Goal: Task Accomplishment & Management: Use online tool/utility

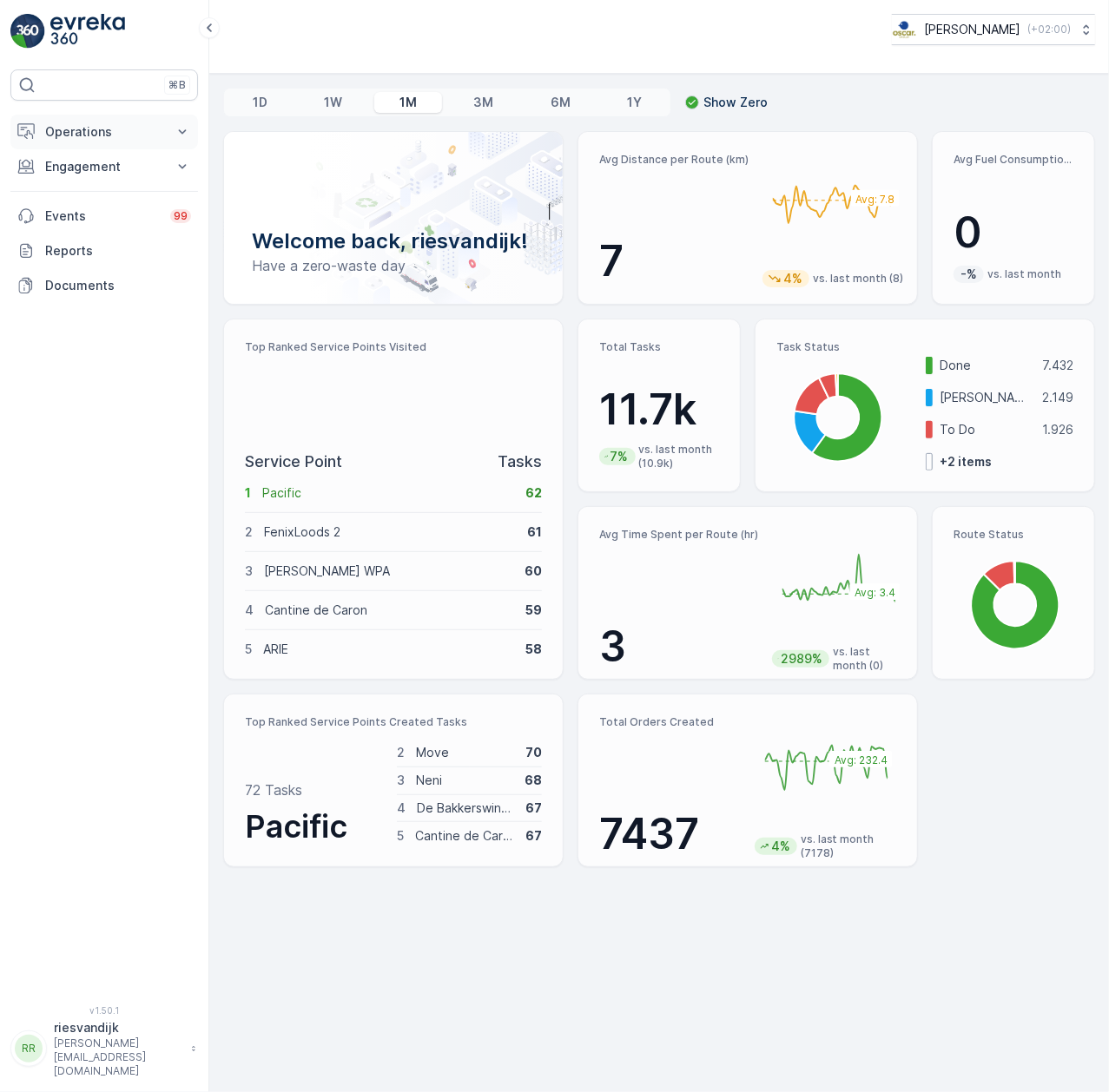
click at [143, 134] on p "Operations" at bounding box center [104, 132] width 118 height 18
click at [109, 189] on link "Planning" at bounding box center [117, 186] width 160 height 25
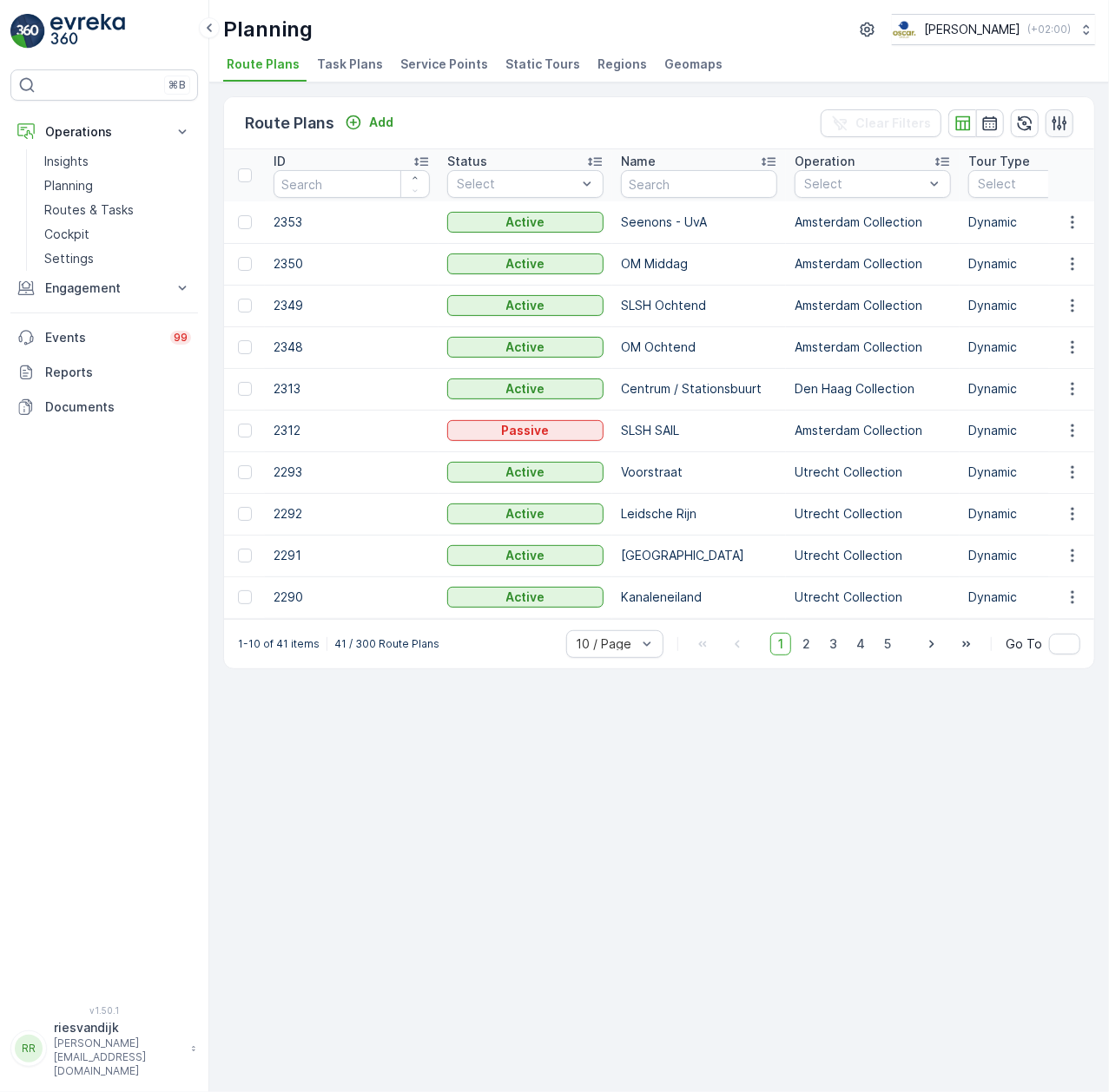
click at [1053, 114] on icon "button" at bounding box center [1059, 123] width 18 height 18
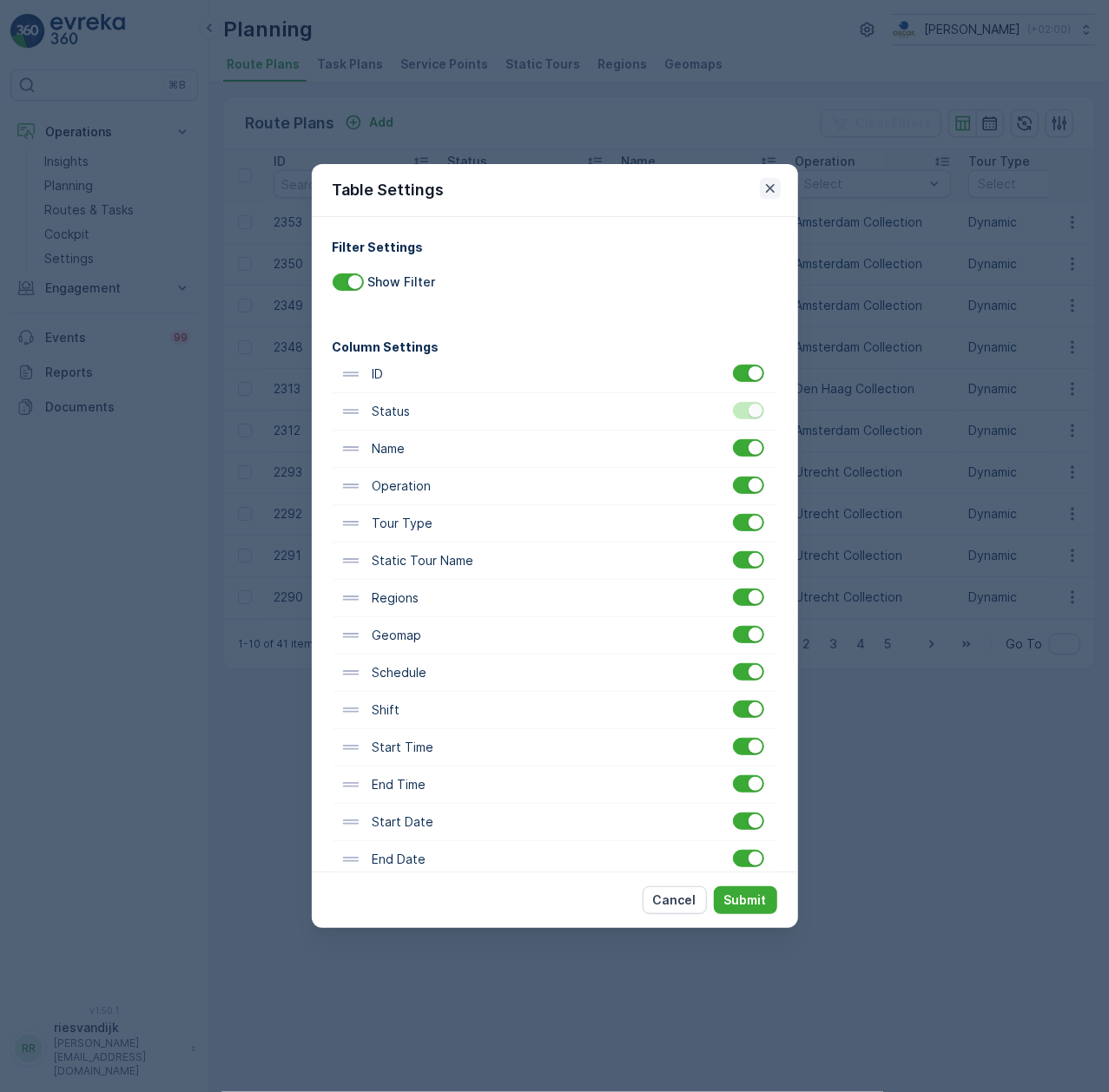
click at [773, 194] on icon "button" at bounding box center [770, 188] width 18 height 18
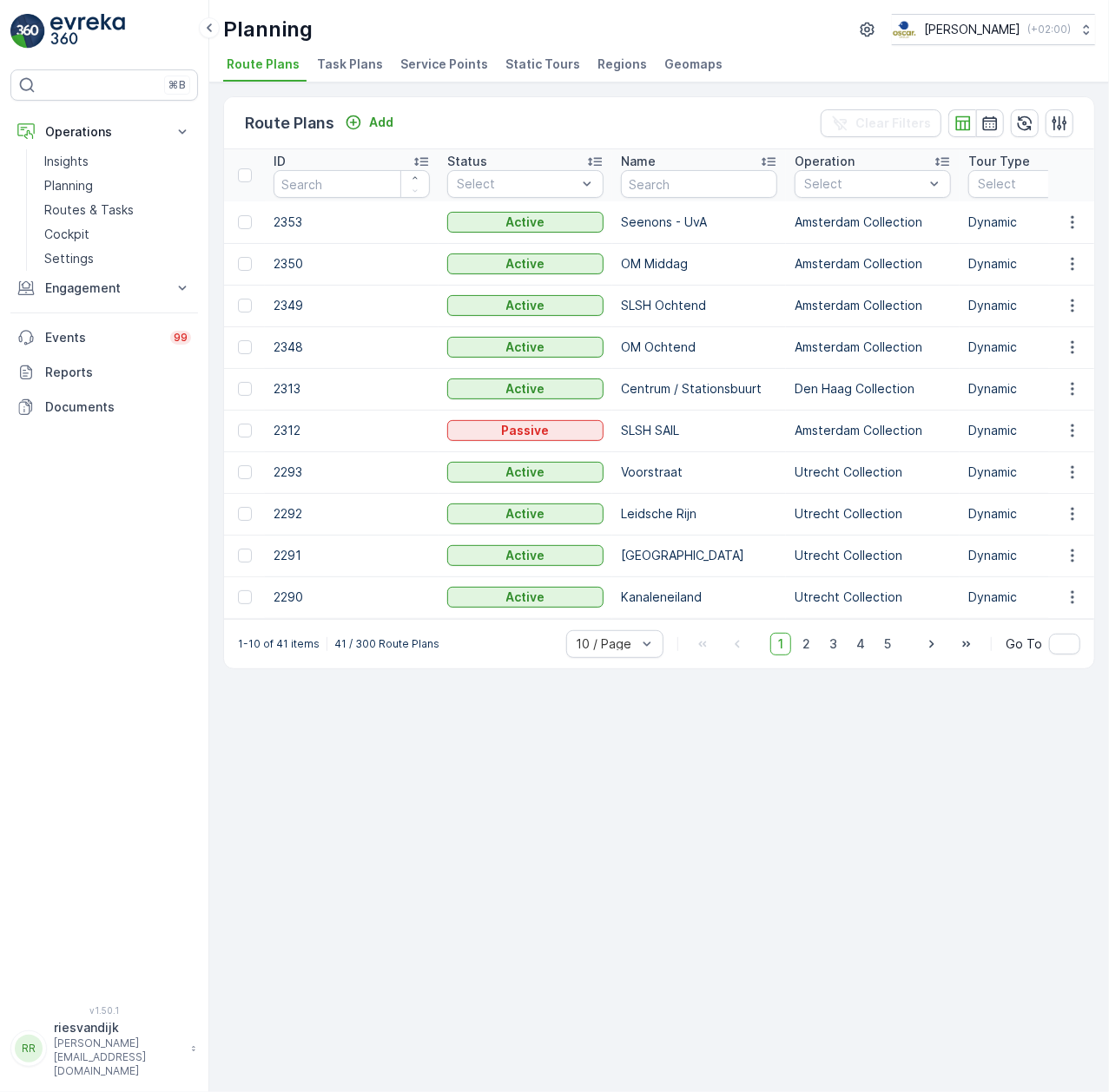
click at [349, 75] on li "Task Plans" at bounding box center [351, 67] width 77 height 30
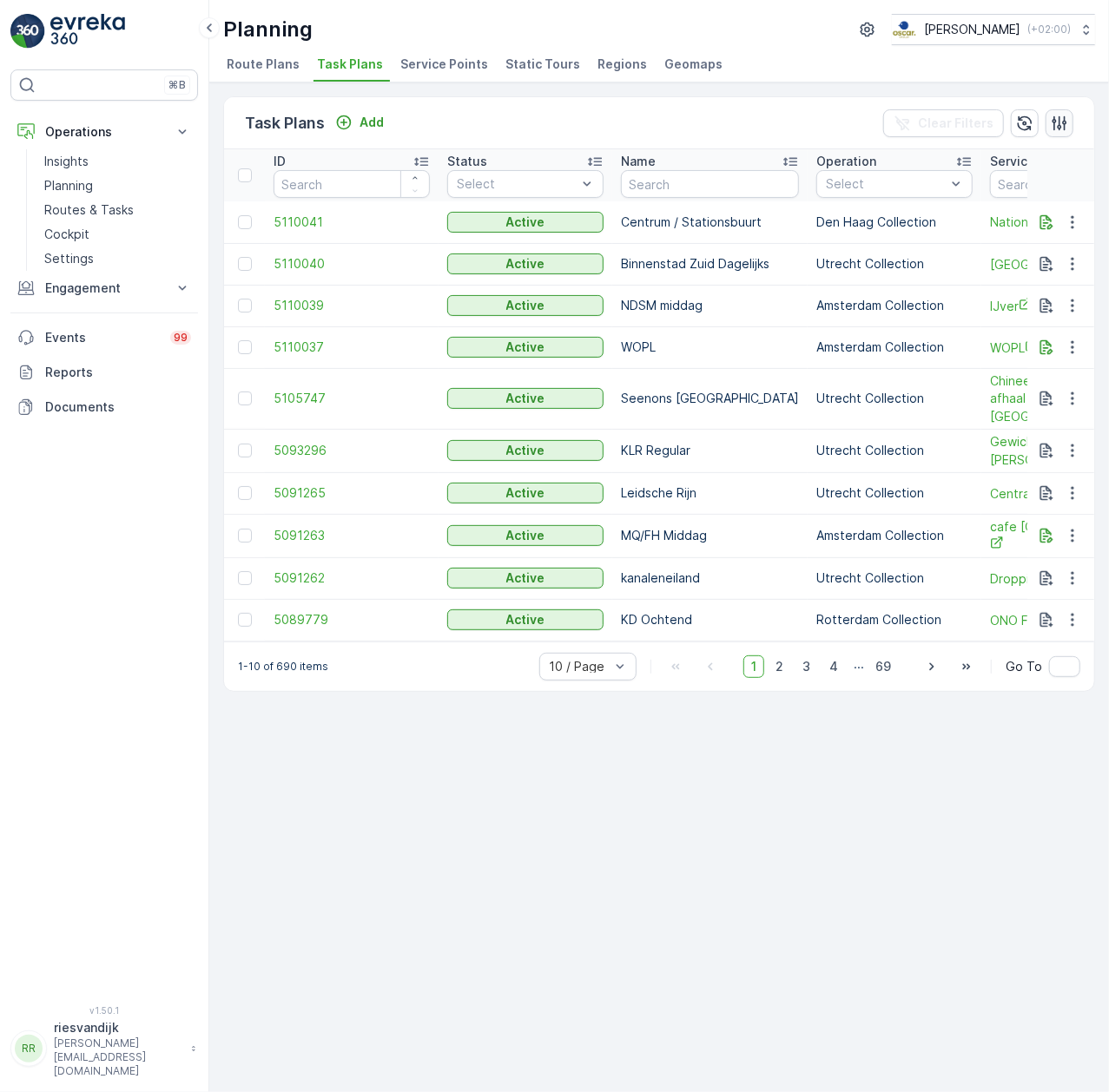
click at [1053, 121] on icon "button" at bounding box center [1059, 123] width 18 height 18
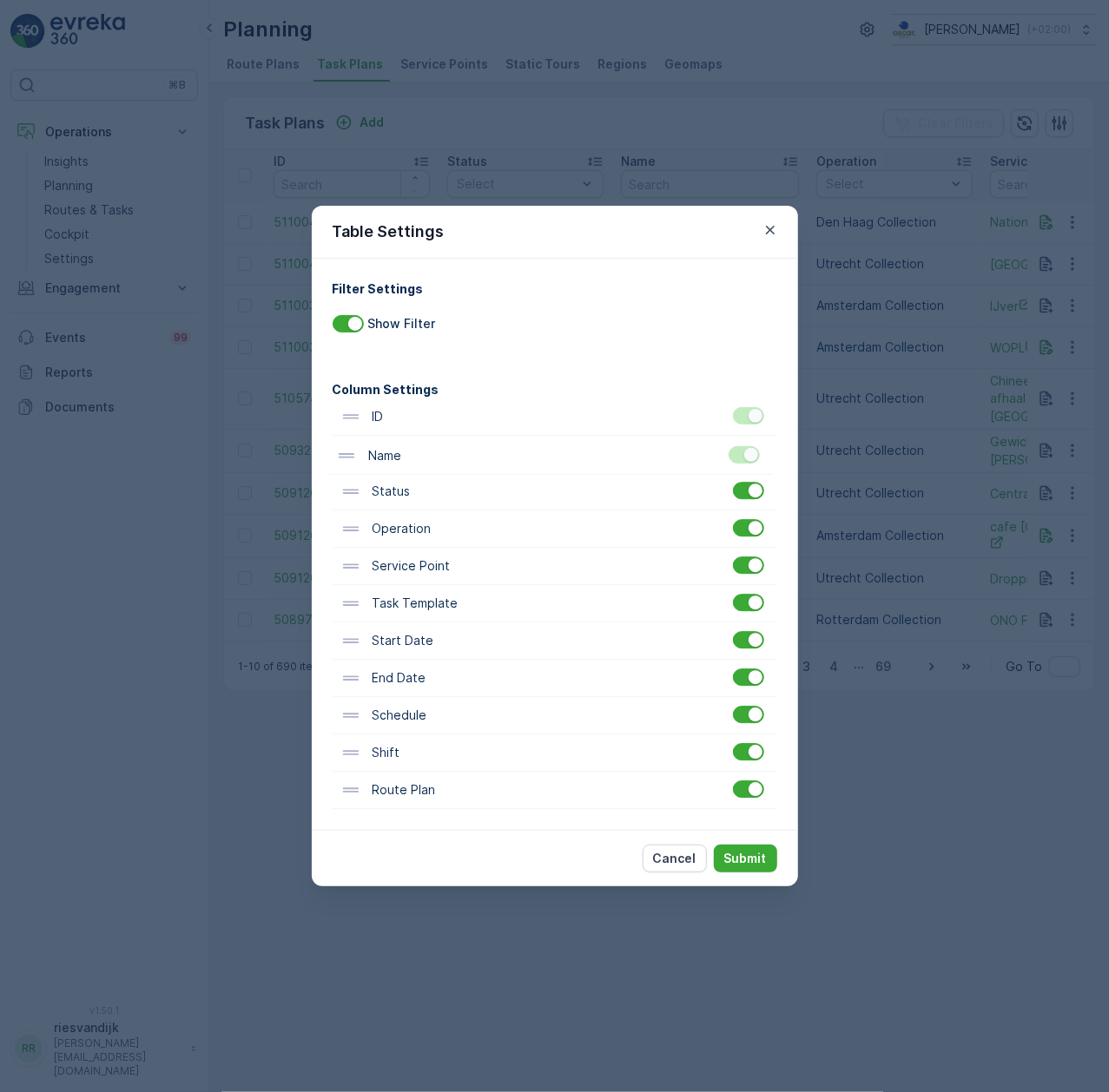
drag, startPoint x: 362, startPoint y: 486, endPoint x: 357, endPoint y: 445, distance: 41.3
click at [357, 445] on div "ID Status Name Operation Service Point Task Template Start Date End Date Schedu…" at bounding box center [554, 604] width 444 height 411
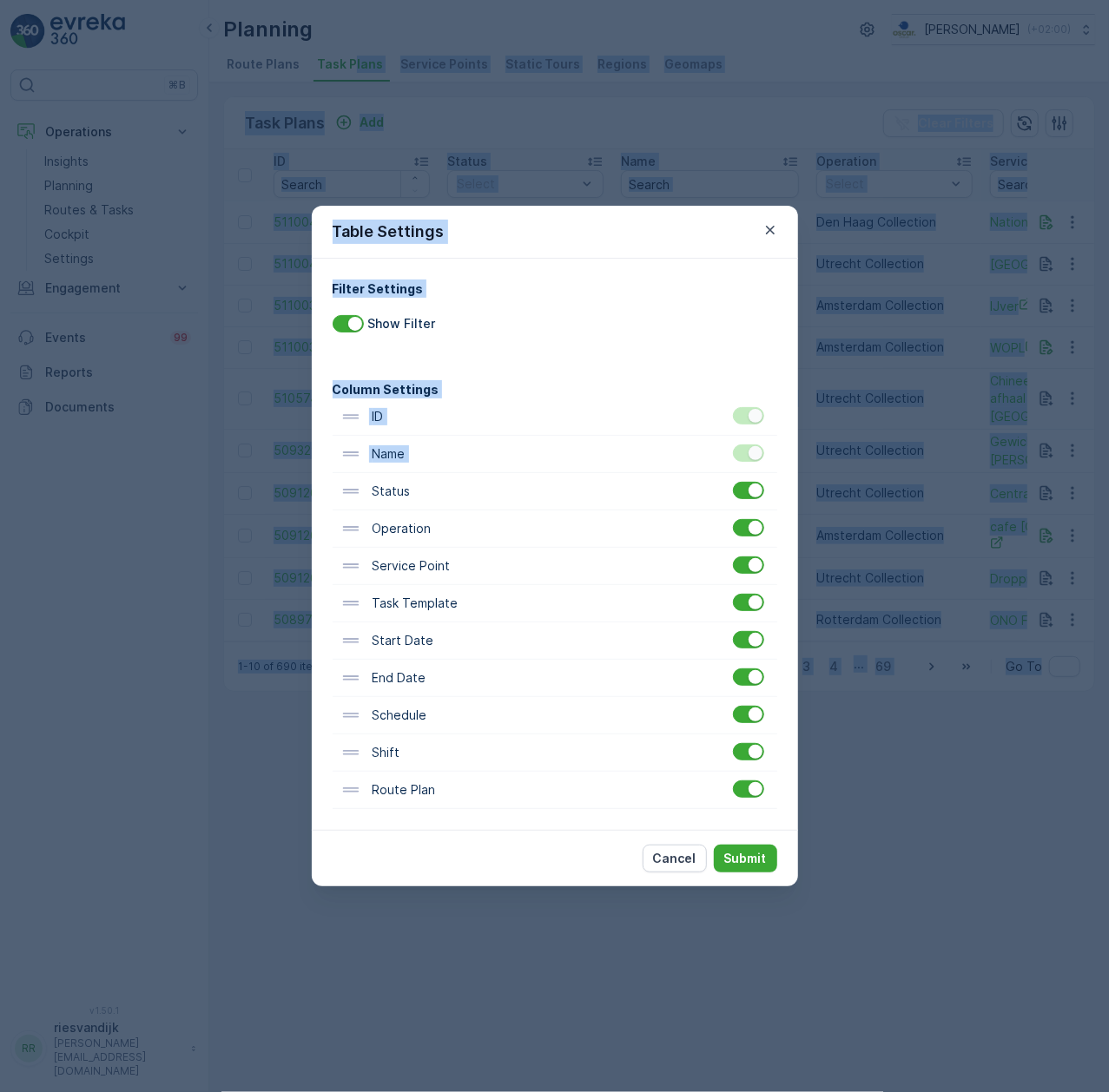
click at [338, 483] on div "ID Name Status Operation Service Point Task Template Start Date End Date Schedu…" at bounding box center [554, 604] width 444 height 411
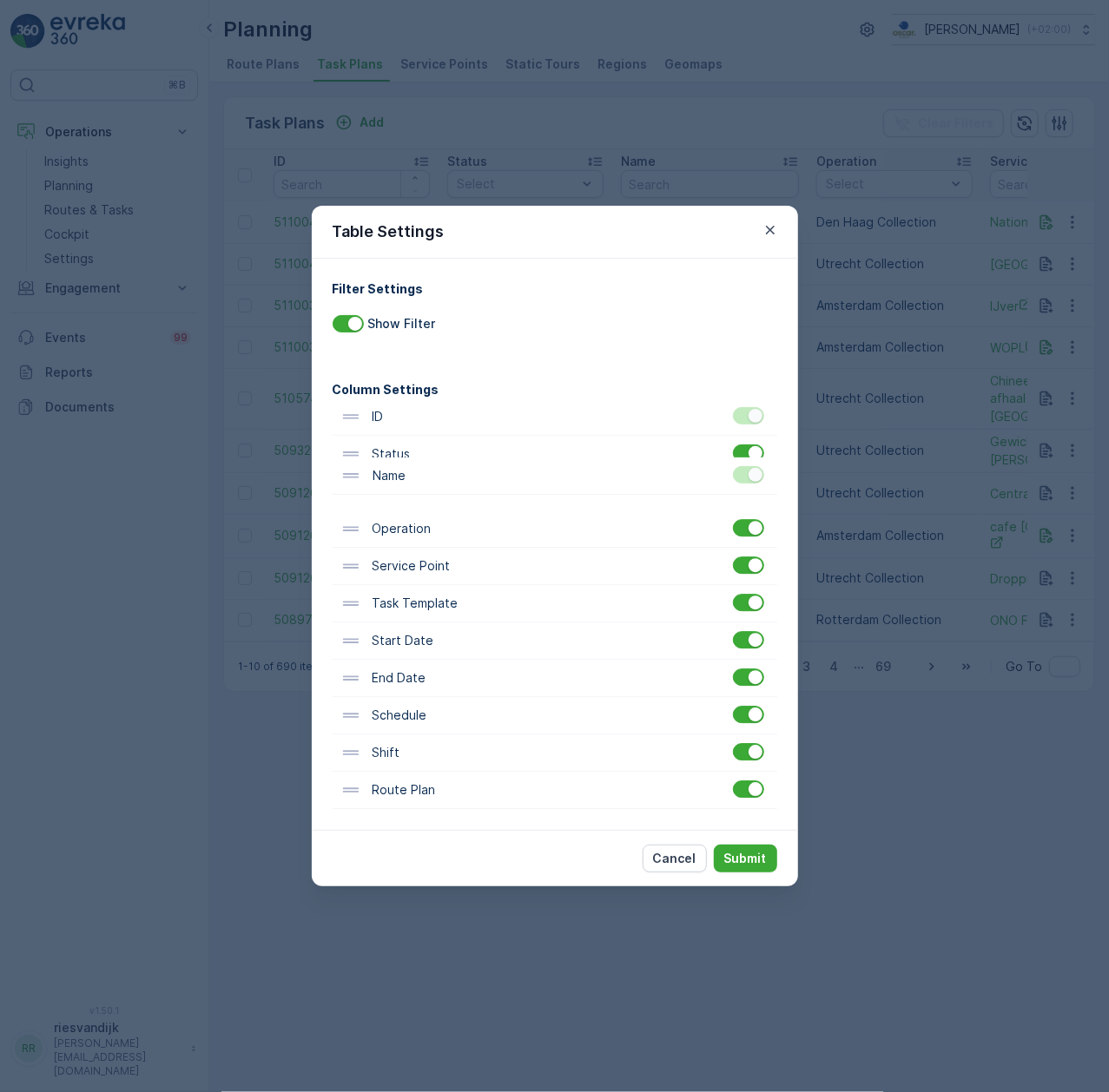
drag, startPoint x: 346, startPoint y: 462, endPoint x: 349, endPoint y: 489, distance: 27.2
click at [349, 489] on div "ID Name Status Operation Service Point Task Template Start Date End Date Schedu…" at bounding box center [554, 604] width 444 height 411
drag, startPoint x: 355, startPoint y: 574, endPoint x: 359, endPoint y: 464, distance: 110.1
click at [359, 464] on div "ID Status Name Operation Service Point Task Template Start Date End Date Schedu…" at bounding box center [554, 604] width 444 height 411
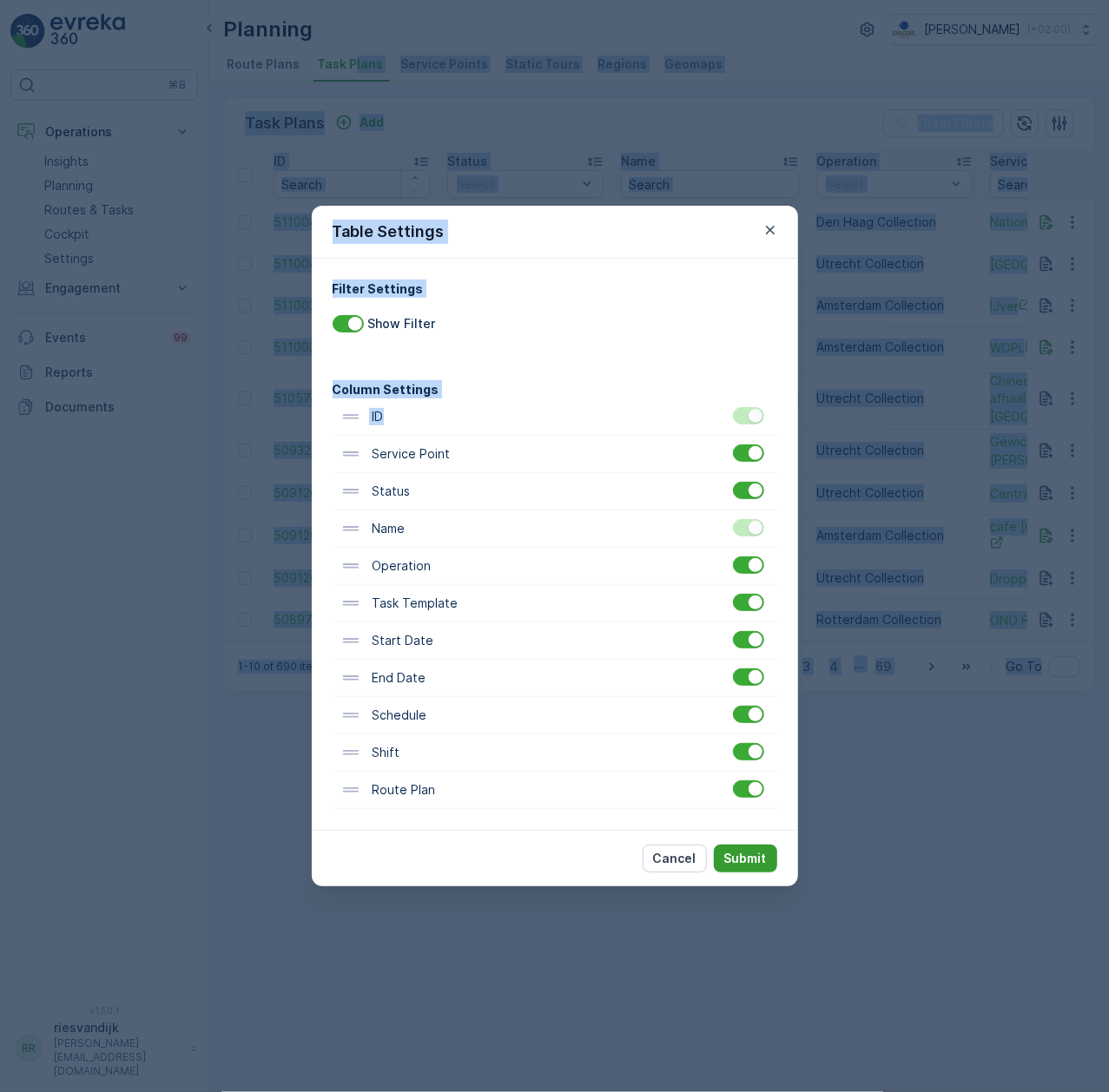
click at [755, 855] on p "Submit" at bounding box center [745, 859] width 42 height 18
